Goal: Information Seeking & Learning: Check status

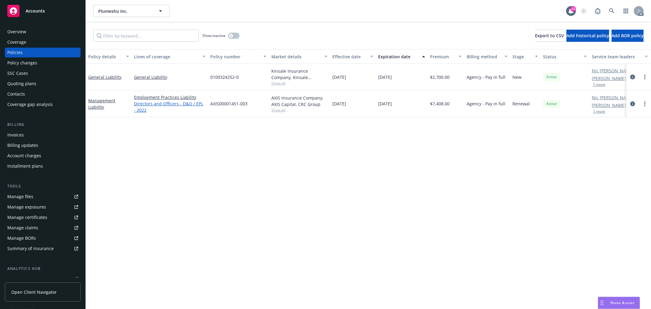
click at [138, 111] on link "Directors and Officers - D&O / EPL - 2022" at bounding box center [169, 106] width 71 height 13
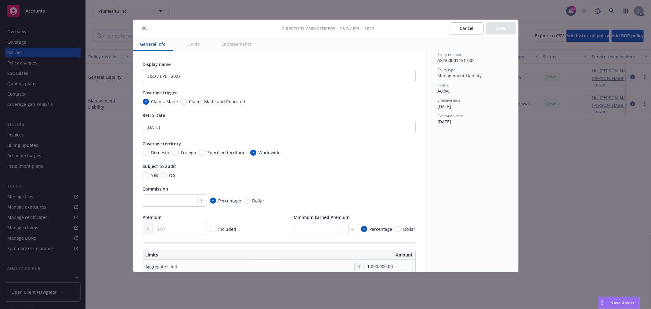
click at [145, 32] on button "close" at bounding box center [143, 28] width 7 height 7
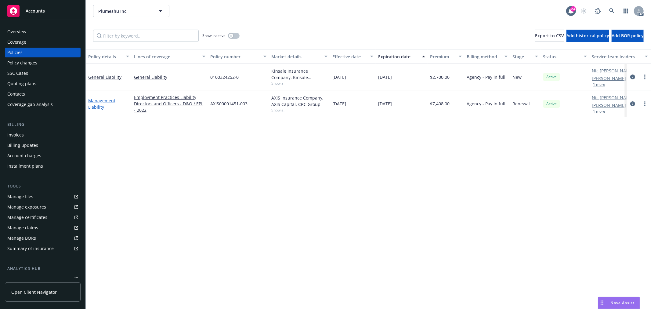
click at [98, 107] on link "Management Liability" at bounding box center [101, 104] width 27 height 12
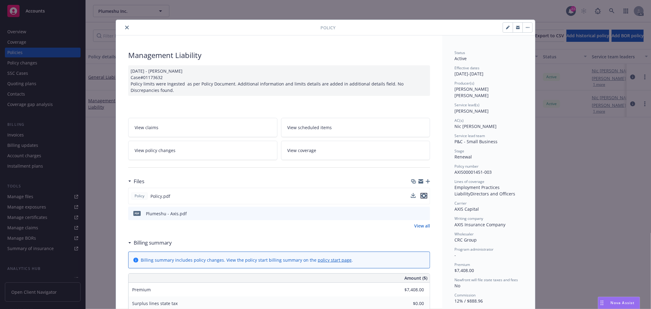
click at [422, 195] on icon "preview file" at bounding box center [423, 195] width 5 height 4
drag, startPoint x: 472, startPoint y: 183, endPoint x: 480, endPoint y: 184, distance: 8.0
click at [478, 184] on span "Employment Practices Liability" at bounding box center [477, 190] width 46 height 12
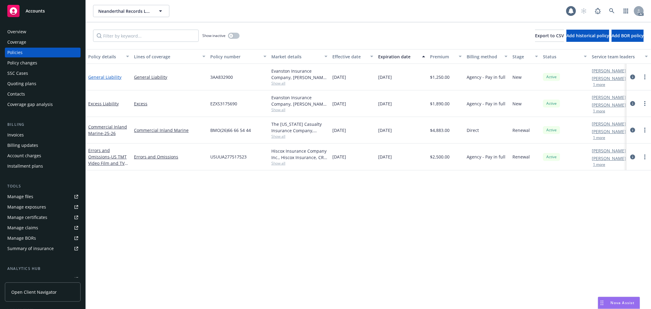
click at [111, 76] on link "General Liability" at bounding box center [104, 77] width 33 height 6
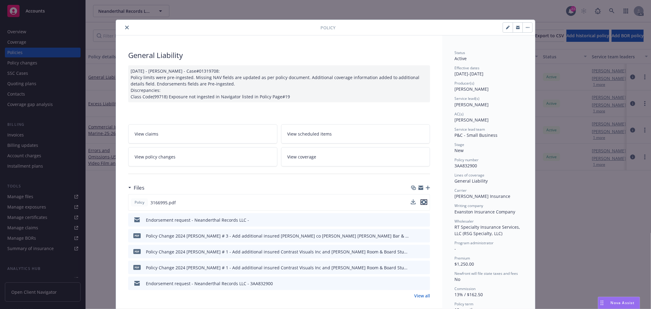
click at [422, 203] on icon "preview file" at bounding box center [423, 202] width 5 height 4
click at [613, 304] on span "Nova Assist" at bounding box center [623, 302] width 24 height 5
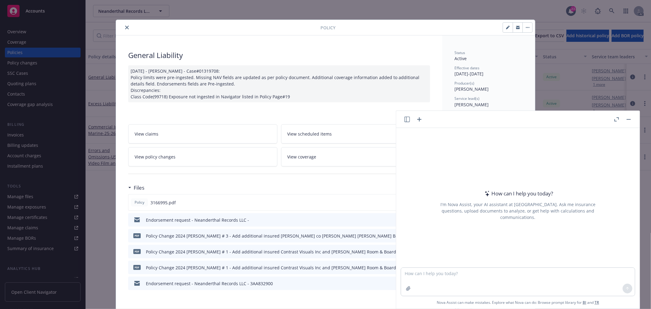
drag, startPoint x: 472, startPoint y: 264, endPoint x: 470, endPoint y: 279, distance: 15.4
click at [472, 264] on div at bounding box center [518, 263] width 234 height 7
click at [469, 282] on textarea at bounding box center [518, 282] width 234 height 28
type textarea "gross sales = revenue?"
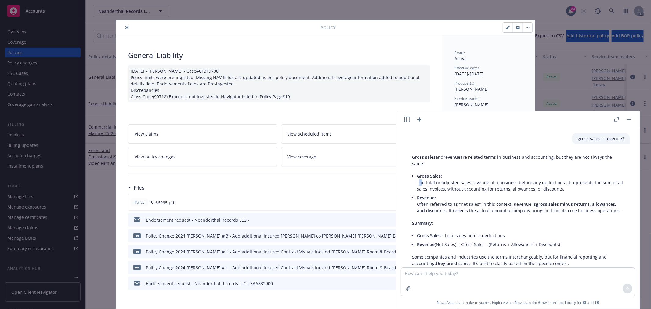
click at [421, 182] on p "Gross Sales: The total unadjusted sales revenue of a business before any deduct…" at bounding box center [520, 182] width 207 height 19
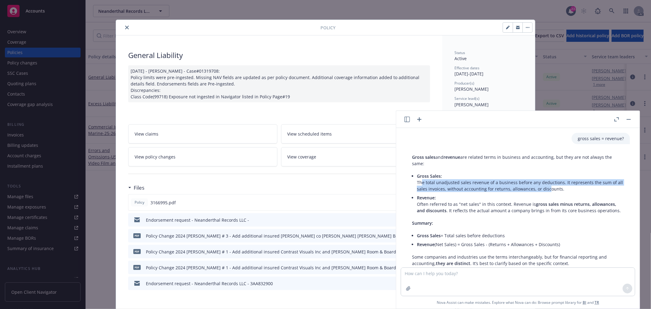
drag, startPoint x: 421, startPoint y: 182, endPoint x: 553, endPoint y: 186, distance: 132.2
click at [553, 186] on p "Gross Sales: The total unadjusted sales revenue of a business before any deduct…" at bounding box center [520, 182] width 207 height 19
drag, startPoint x: 521, startPoint y: 187, endPoint x: 488, endPoint y: 182, distance: 33.4
click at [521, 187] on p "Gross Sales: The total unadjusted sales revenue of a business before any deduct…" at bounding box center [520, 182] width 207 height 19
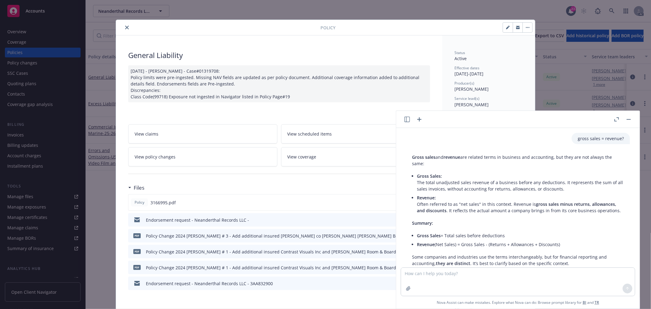
click at [437, 175] on span "Gross Sales:" at bounding box center [429, 176] width 25 height 6
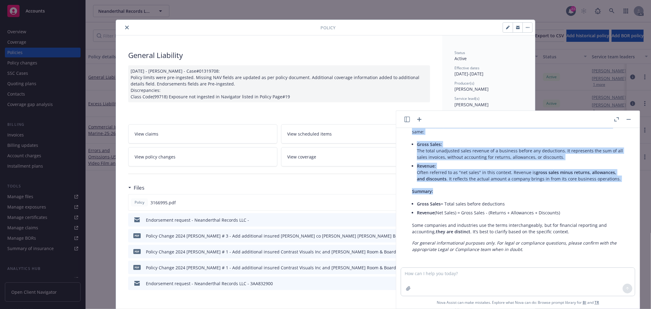
scroll to position [40, 0]
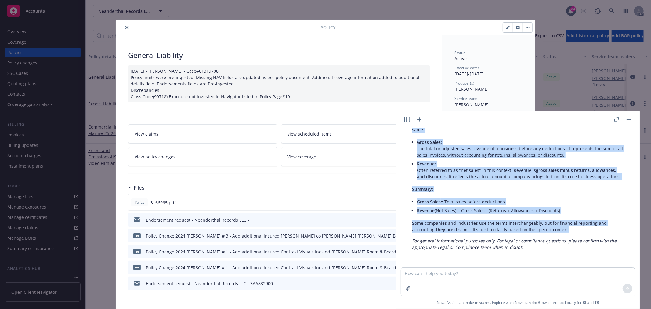
drag, startPoint x: 413, startPoint y: 156, endPoint x: 582, endPoint y: 231, distance: 185.4
click at [582, 231] on div "Gross sales and revenue are related terms in business and accounting, but they …" at bounding box center [518, 184] width 224 height 135
copy div "Gross sales and revenue are related terms in business and accounting, but they …"
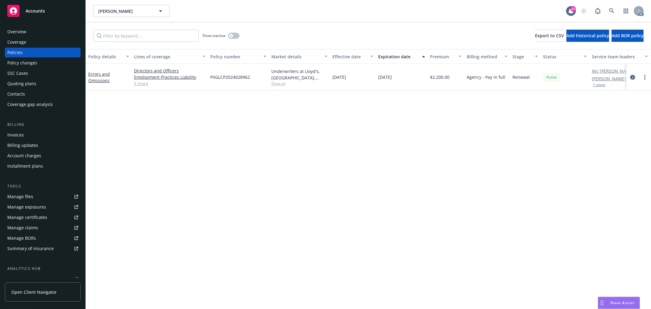
click at [139, 83] on link "3 more" at bounding box center [169, 83] width 71 height 6
